Goal: Communication & Community: Connect with others

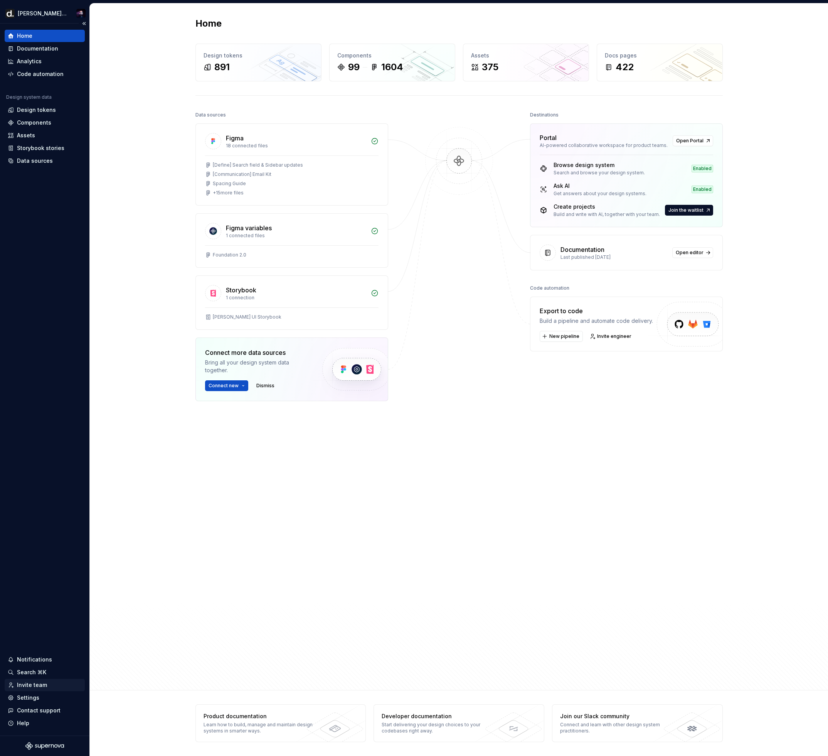
click at [52, 685] on div "Invite team" at bounding box center [45, 685] width 74 height 8
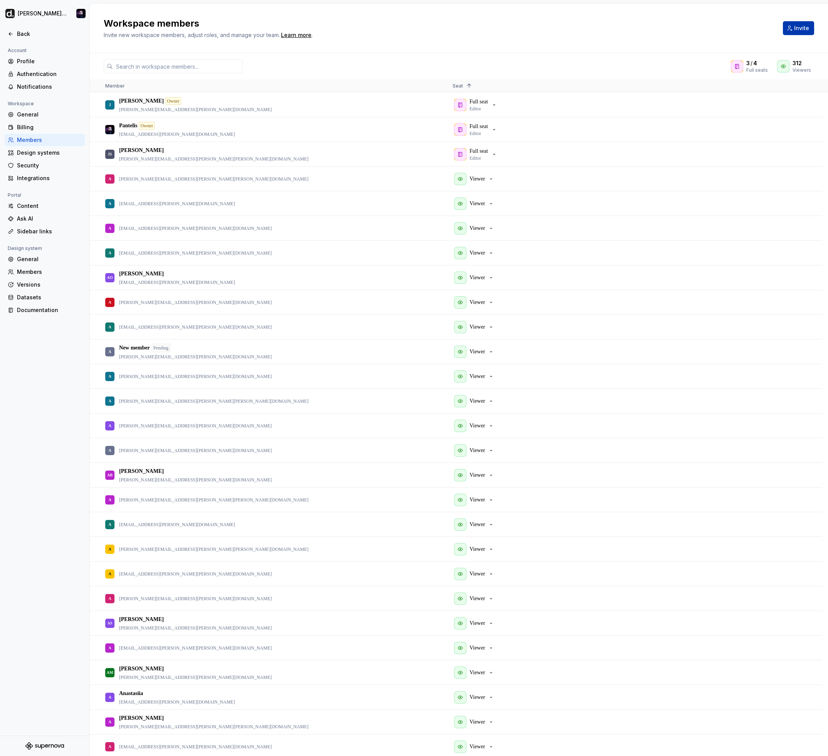
click at [799, 29] on span "Invite" at bounding box center [801, 28] width 15 height 8
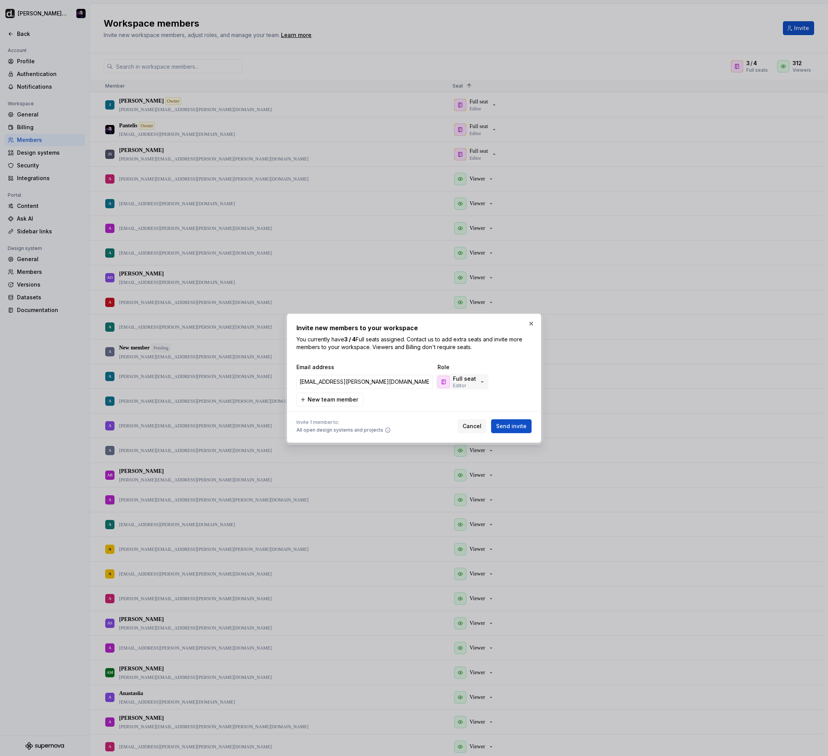
drag, startPoint x: 487, startPoint y: 382, endPoint x: 482, endPoint y: 381, distance: 5.1
click at [485, 382] on button "Full seat Editor" at bounding box center [462, 381] width 52 height 15
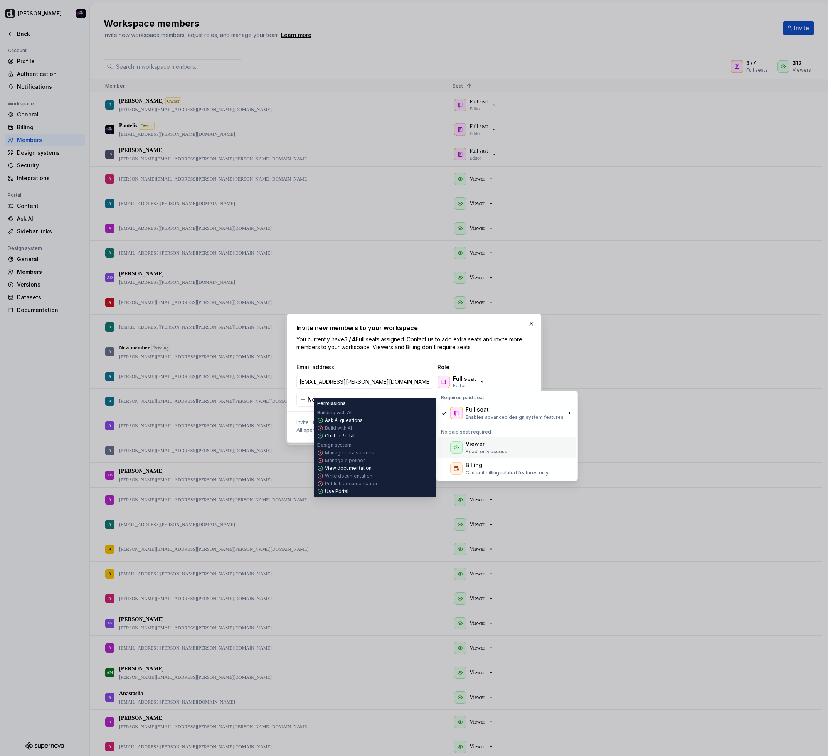
click at [496, 450] on p "Read-only access" at bounding box center [487, 451] width 42 height 6
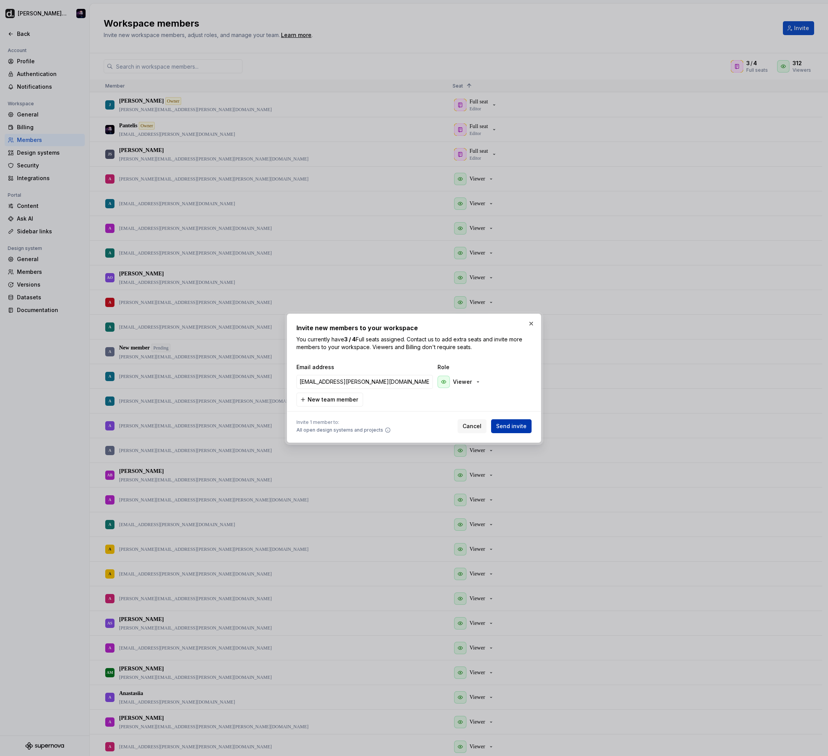
click at [524, 426] on span "Send invite" at bounding box center [511, 426] width 30 height 8
type input "[EMAIL_ADDRESS][PERSON_NAME][DOMAIN_NAME]"
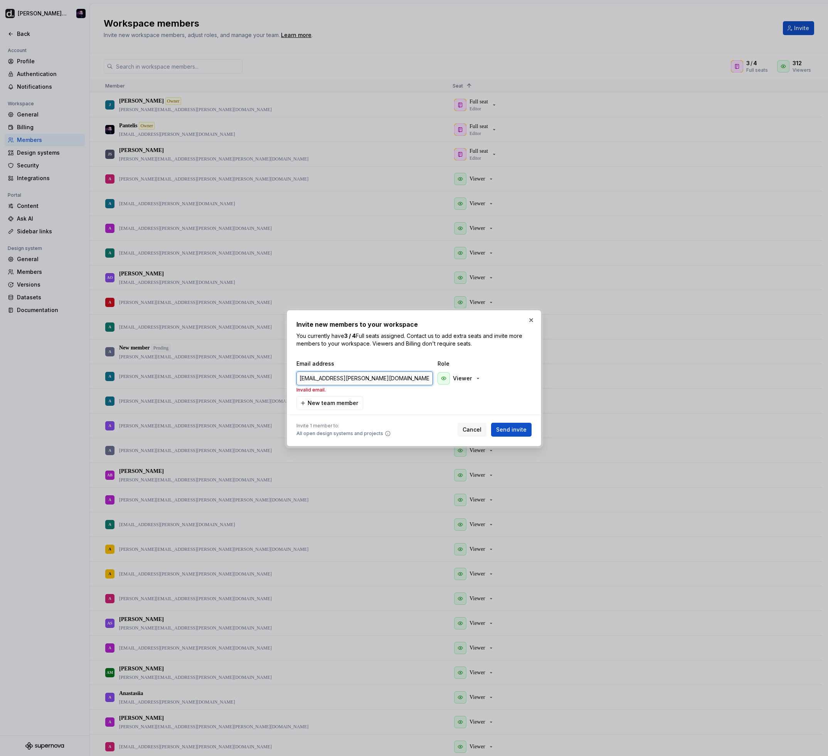
click at [299, 379] on input "[EMAIL_ADDRESS][PERSON_NAME][DOMAIN_NAME]" at bounding box center [364, 378] width 136 height 14
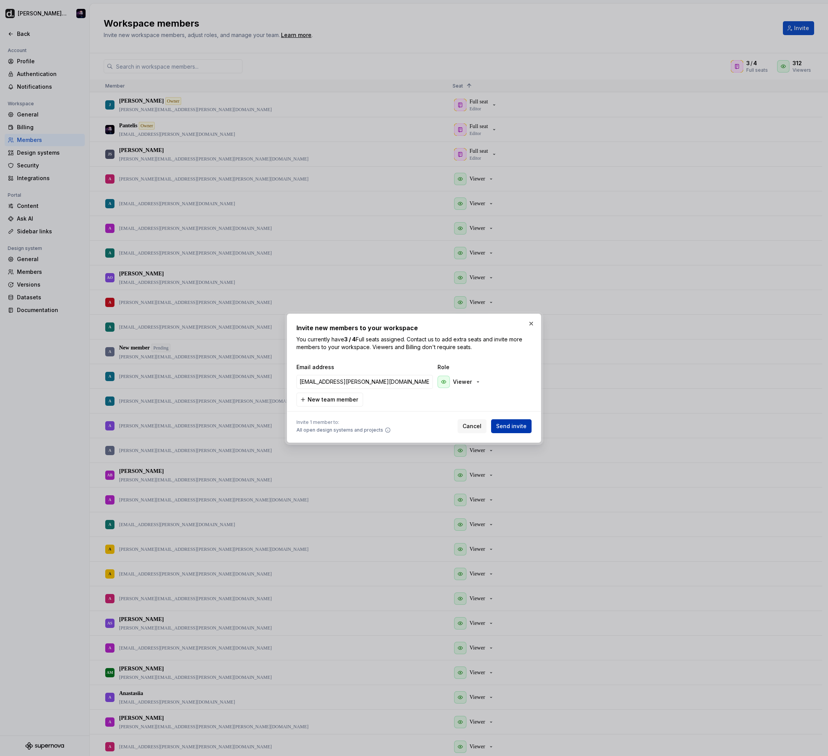
click at [510, 428] on span "Send invite" at bounding box center [511, 426] width 30 height 8
